Goal: Task Accomplishment & Management: Complete application form

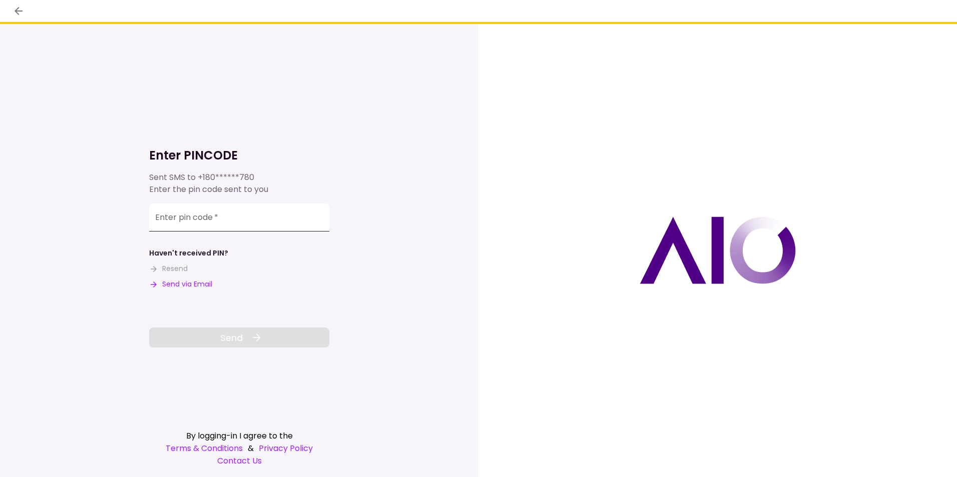
click at [249, 219] on input "Enter pin code   *" at bounding box center [239, 218] width 180 height 28
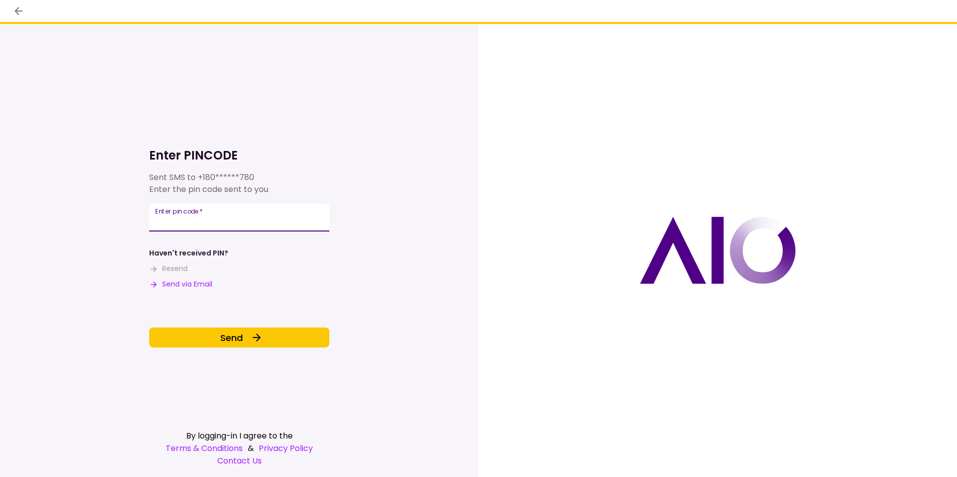
type input "******"
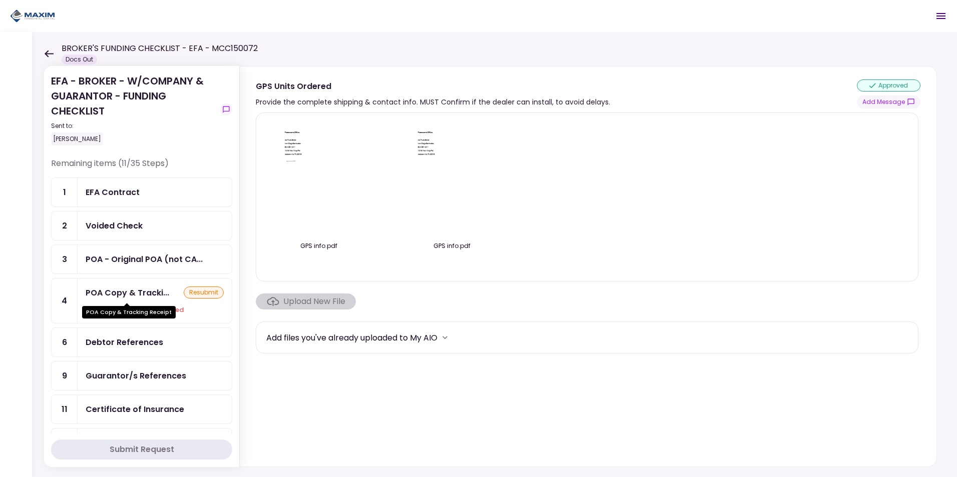
click at [140, 307] on div "POA Copy & Tracking Receipt" at bounding box center [129, 312] width 94 height 13
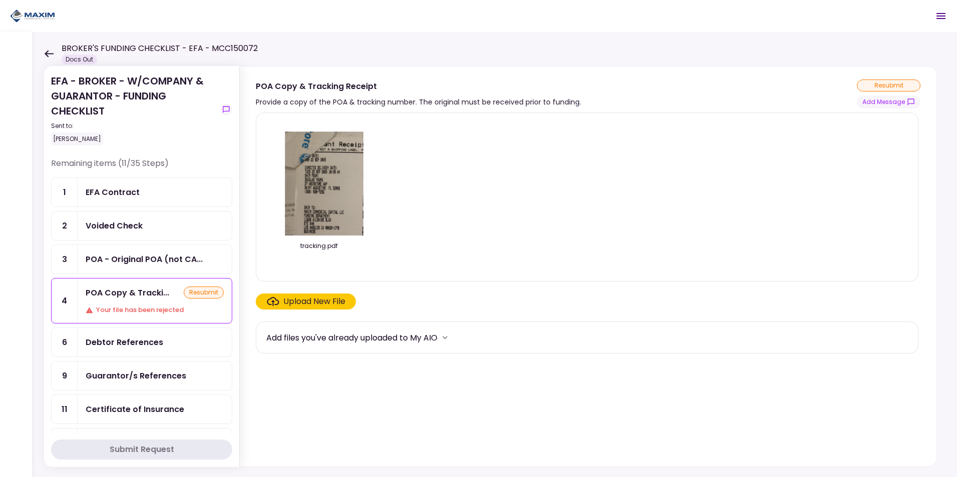
click at [312, 302] on div "Upload New File" at bounding box center [314, 302] width 62 height 12
click at [0, 0] on input "Upload New File" at bounding box center [0, 0] width 0 height 0
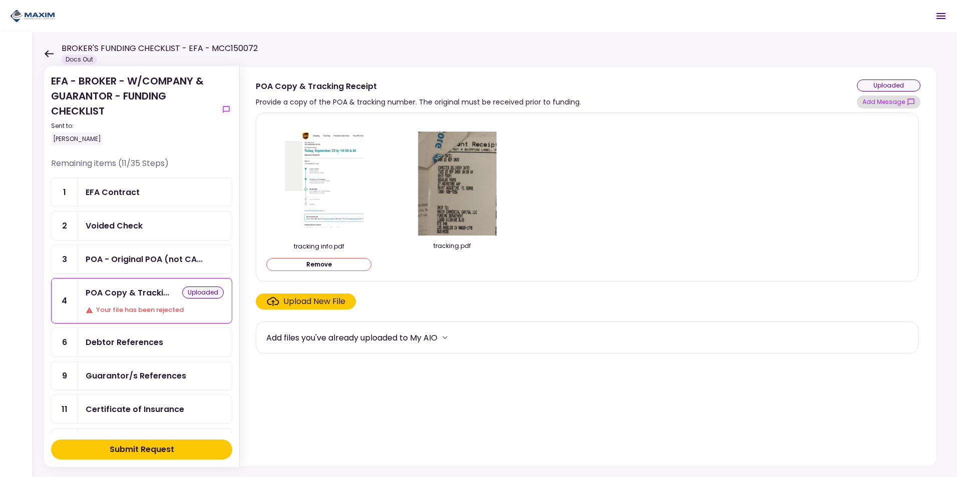
click at [877, 105] on button "Add Message" at bounding box center [889, 102] width 64 height 13
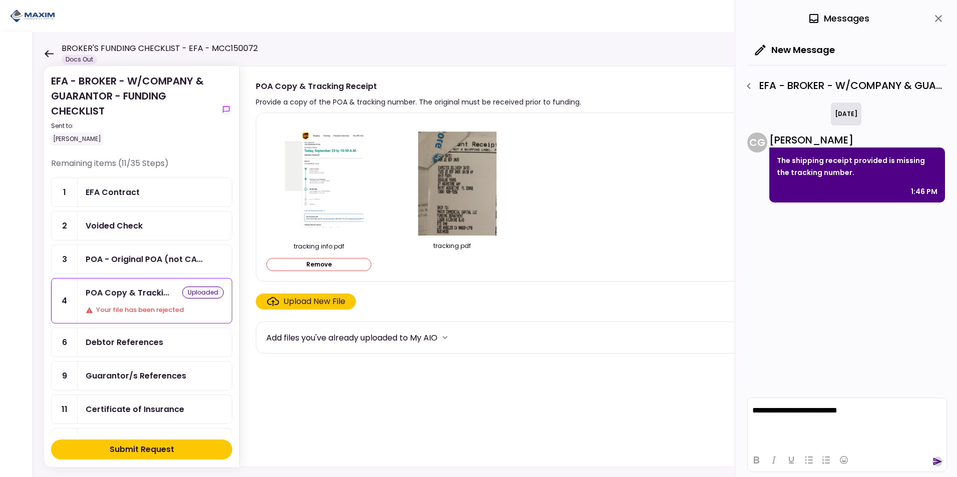
click at [938, 464] on icon "send" at bounding box center [937, 462] width 10 height 10
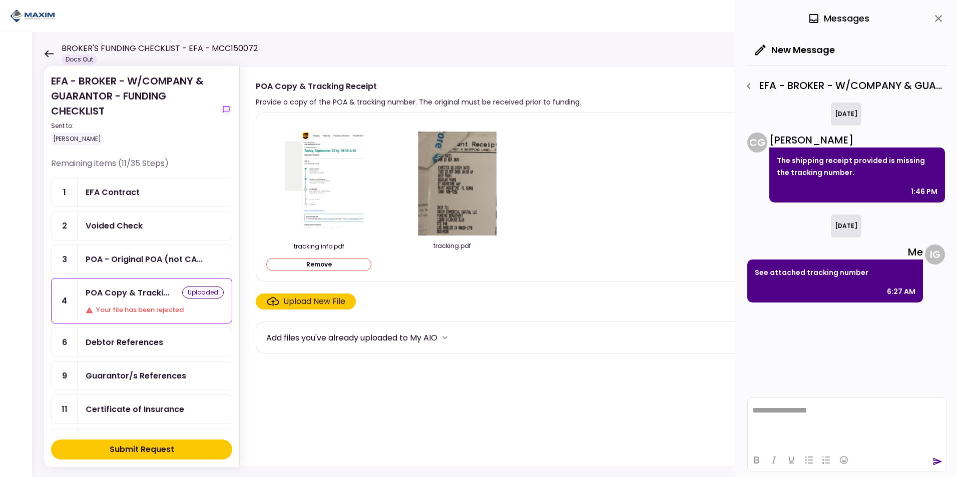
click at [147, 453] on div "Submit Request" at bounding box center [142, 450] width 65 height 12
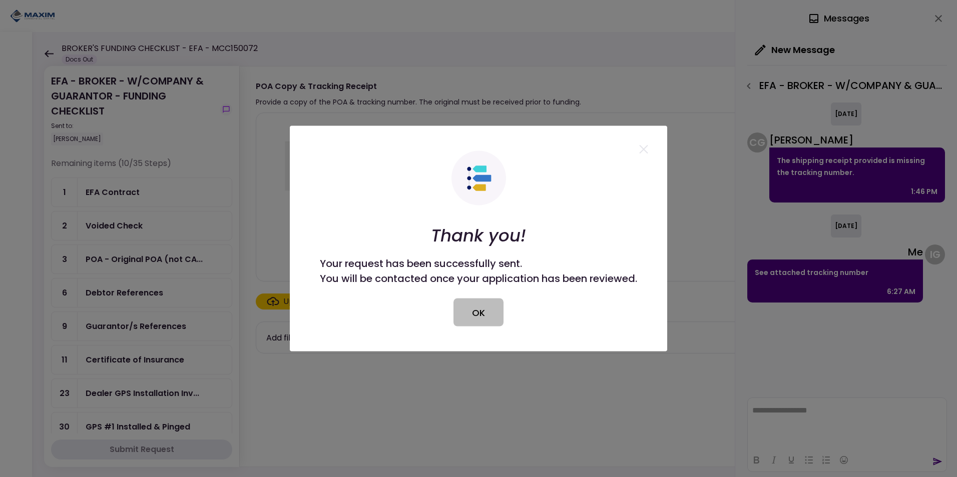
click at [458, 311] on button "OK" at bounding box center [478, 313] width 50 height 28
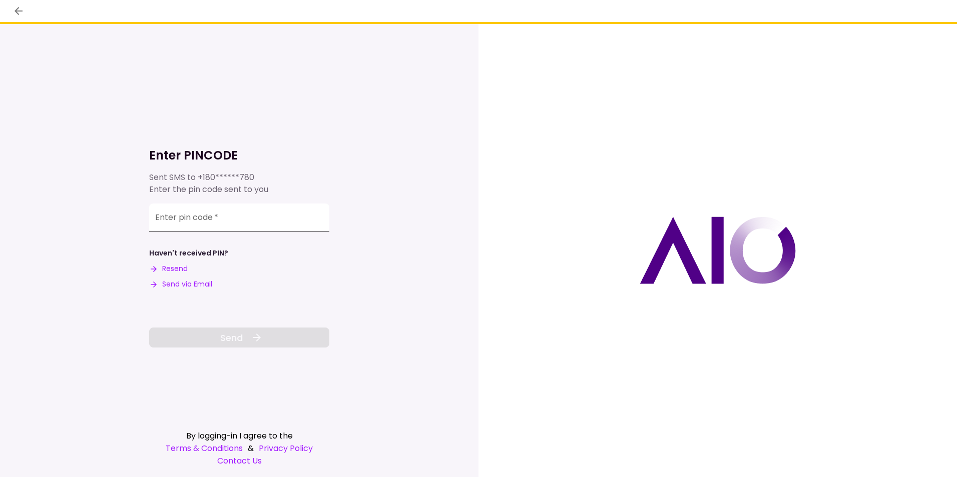
click at [181, 221] on input "Enter pin code   *" at bounding box center [239, 218] width 180 height 28
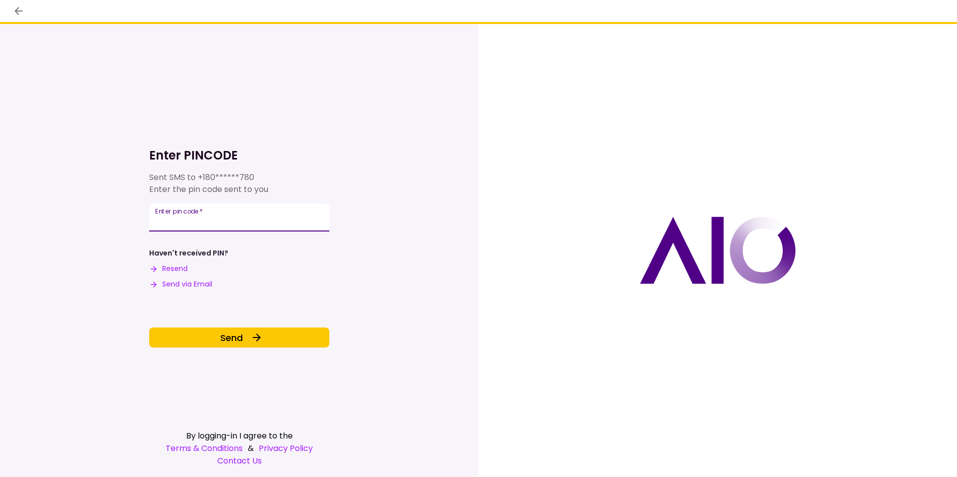
type input "******"
